Goal: Check status

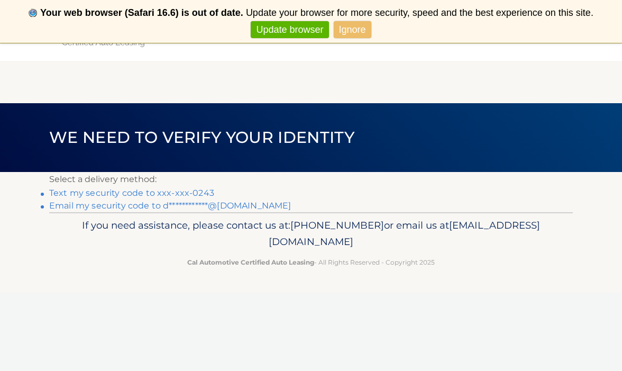
click at [127, 204] on link "**********" at bounding box center [170, 206] width 242 height 10
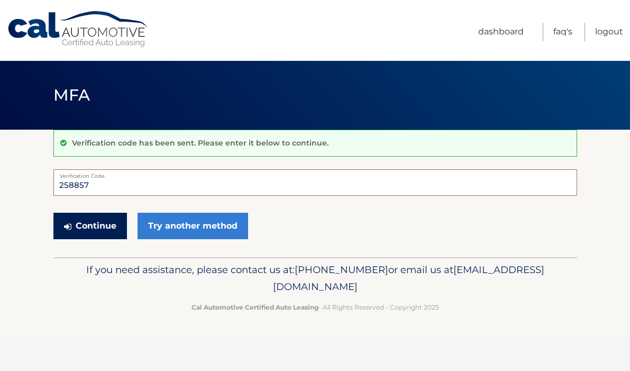
type input "258857"
click at [104, 221] on button "Continue" at bounding box center [90, 226] width 74 height 26
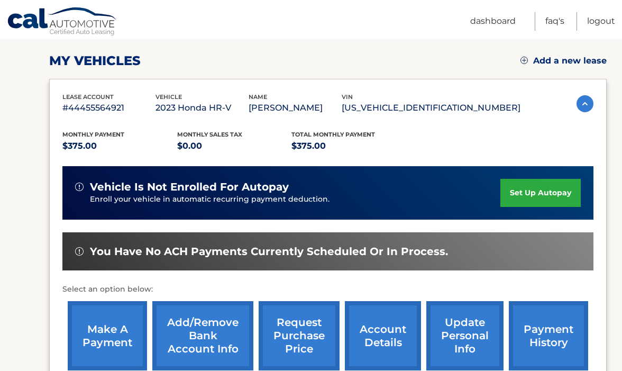
scroll to position [190, 0]
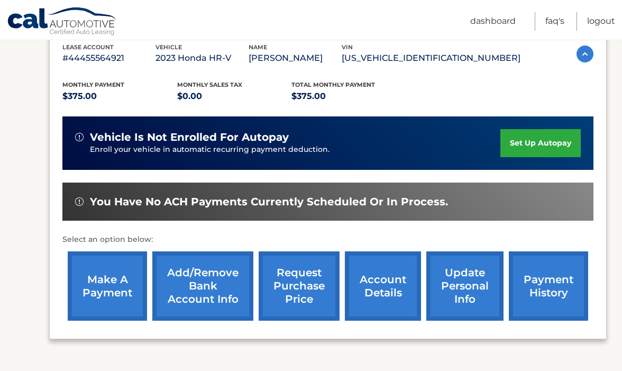
click at [539, 282] on link "payment history" at bounding box center [548, 285] width 79 height 69
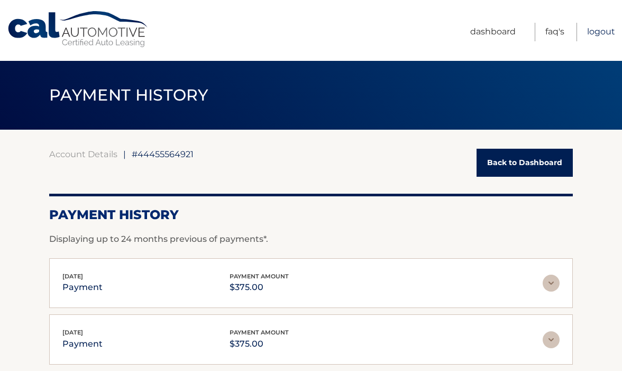
click at [602, 30] on link "Logout" at bounding box center [601, 32] width 28 height 19
